Goal: Task Accomplishment & Management: Manage account settings

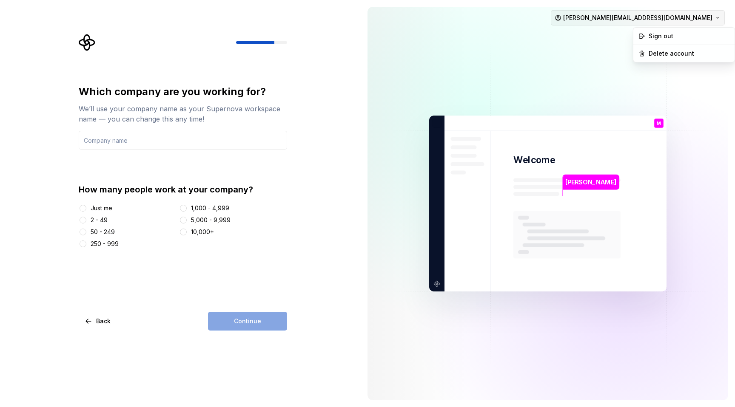
click at [645, 16] on html "Which company are you working for? We’ll use your company name as your Supernov…" at bounding box center [367, 203] width 735 height 407
click at [653, 51] on div "Delete account" at bounding box center [688, 53] width 81 height 9
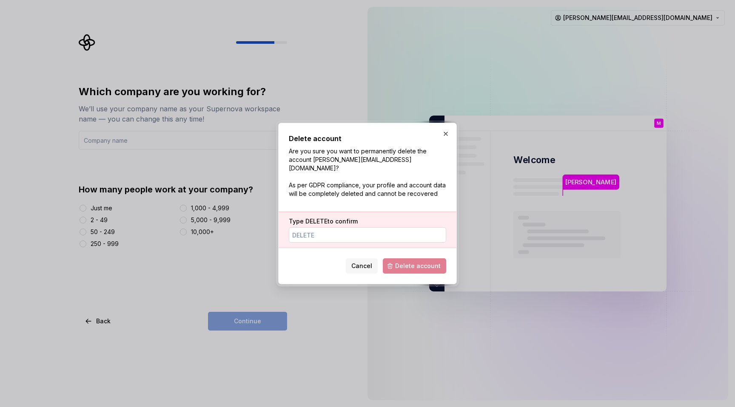
click at [404, 233] on input "Type DELETE to confirm" at bounding box center [367, 234] width 157 height 15
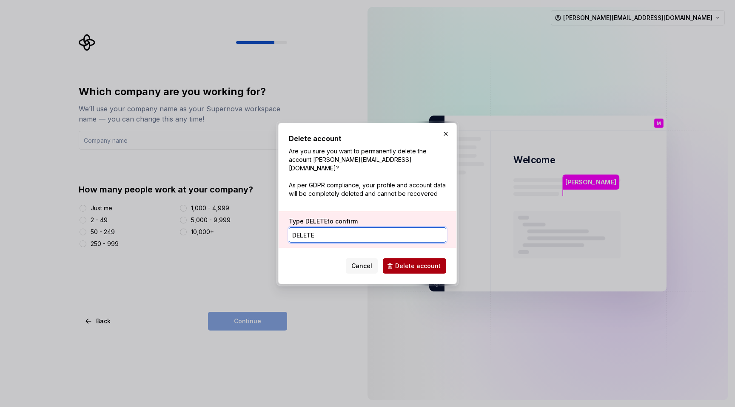
type input "DELETE"
click at [415, 263] on span "Delete account" at bounding box center [417, 266] width 45 height 9
